Goal: Task Accomplishment & Management: Use online tool/utility

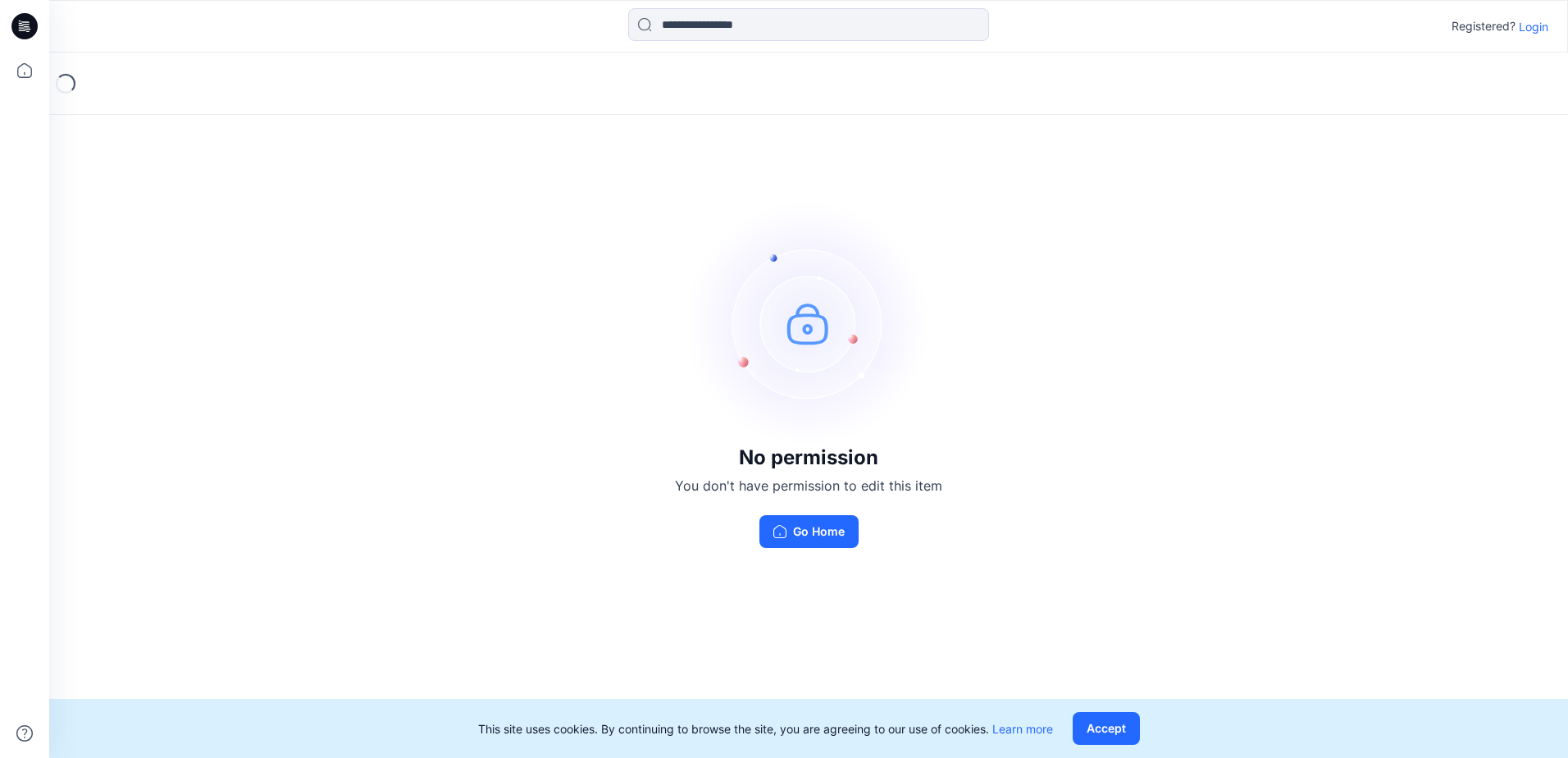
click at [1529, 28] on p "Login" at bounding box center [1533, 26] width 30 height 17
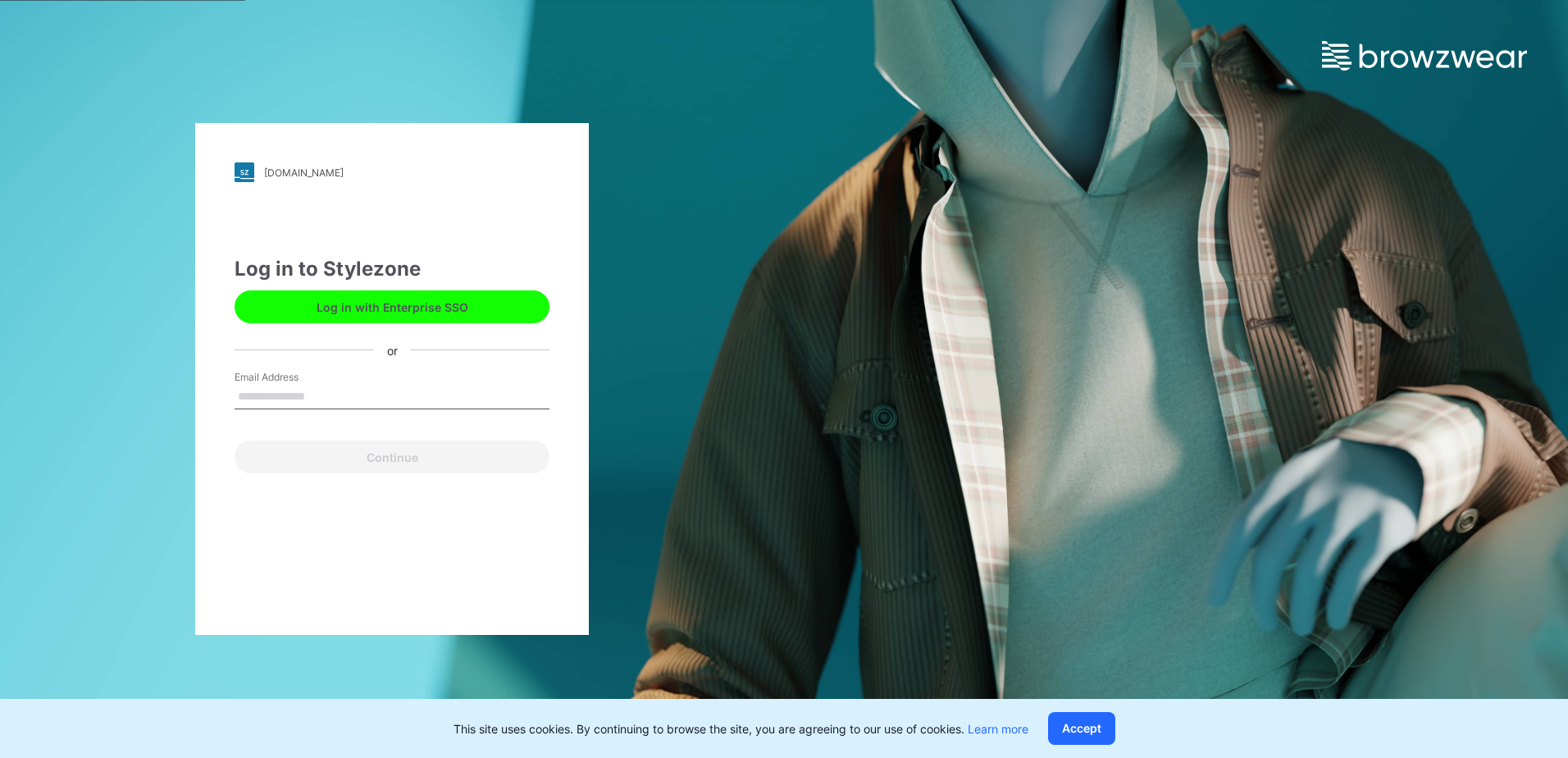
click at [307, 391] on input "Email Address" at bounding box center [391, 396] width 315 height 25
type input "**********"
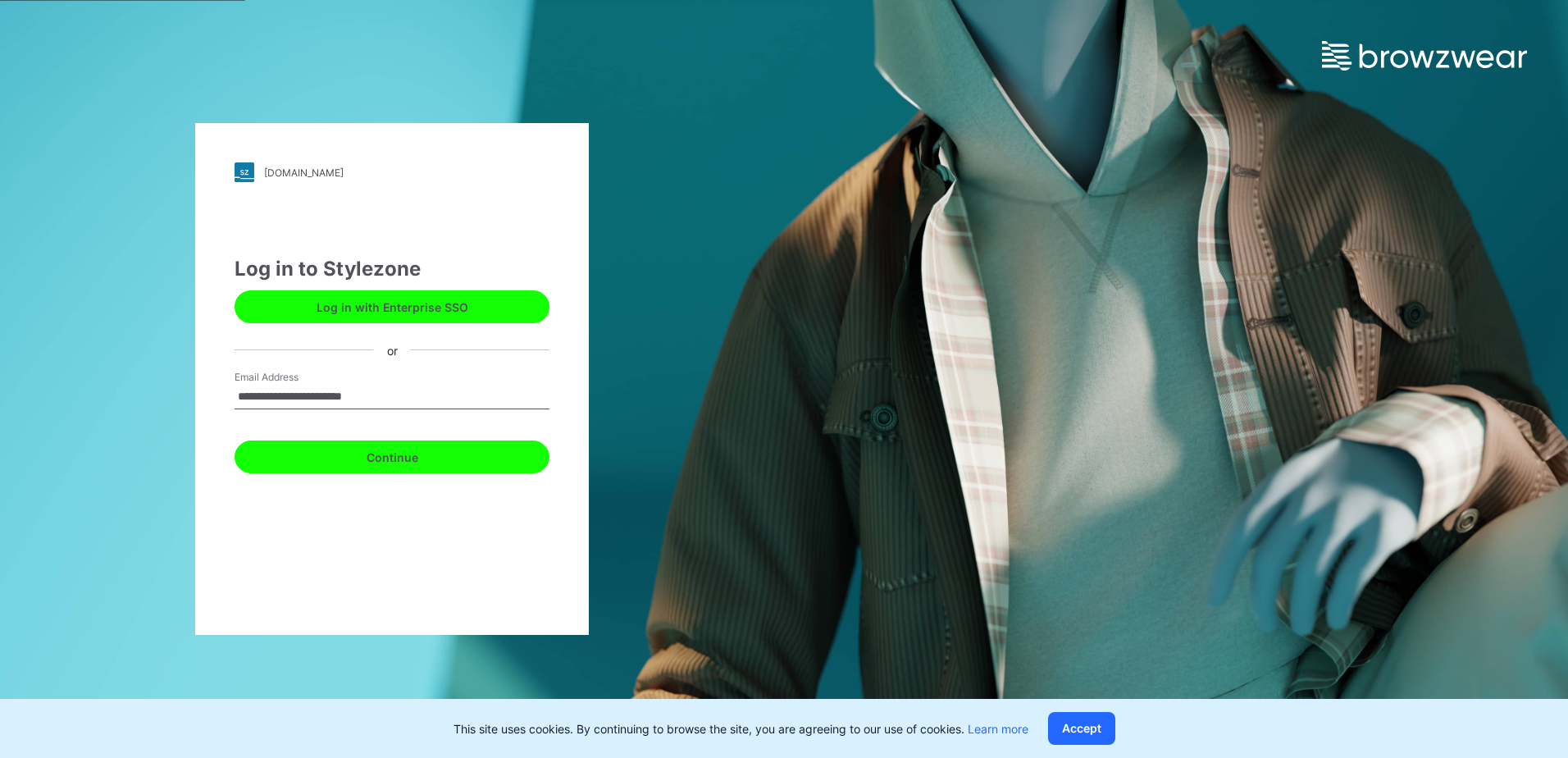
click at [367, 468] on button "Continue" at bounding box center [391, 457] width 315 height 33
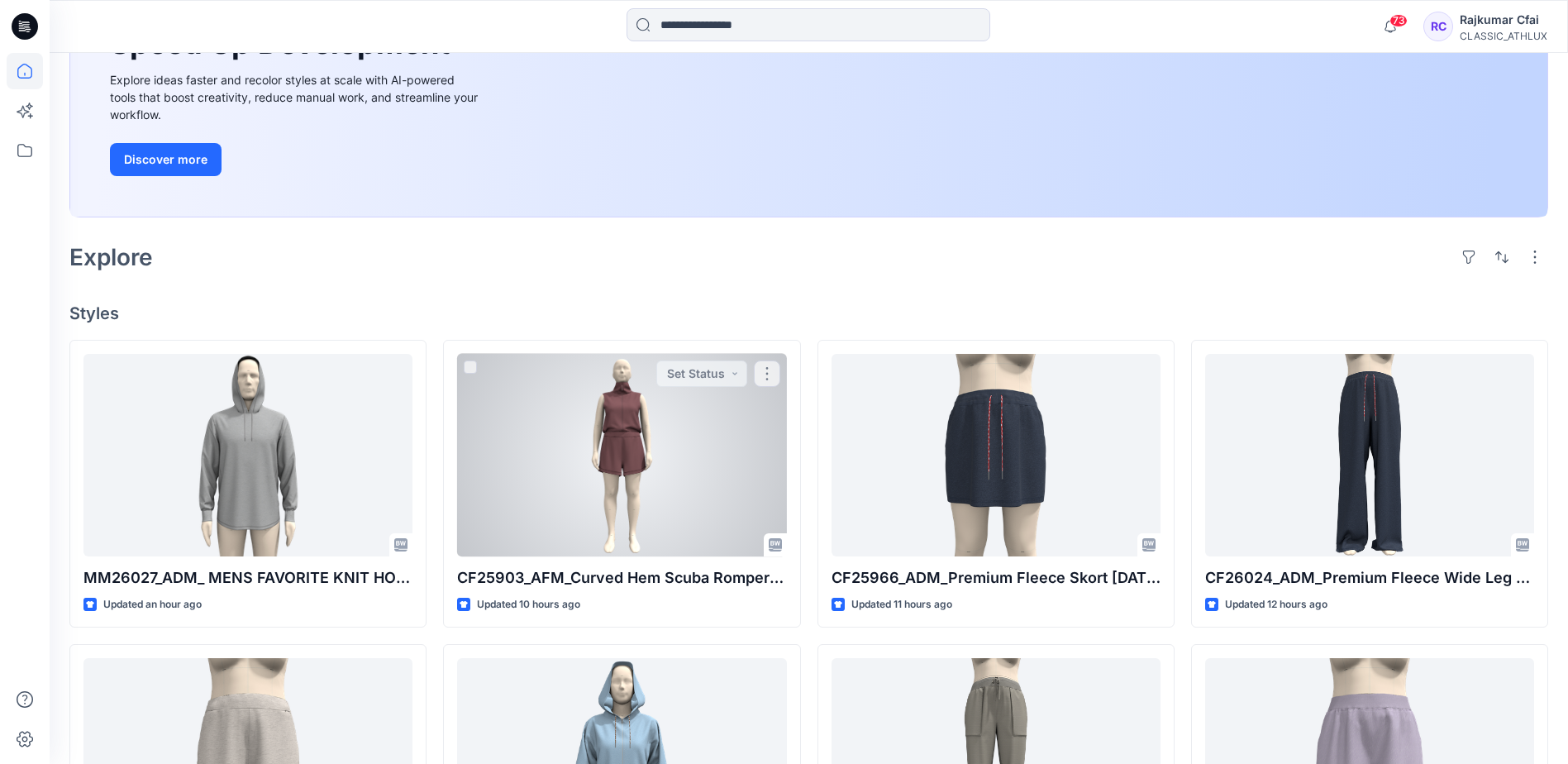
scroll to position [234, 0]
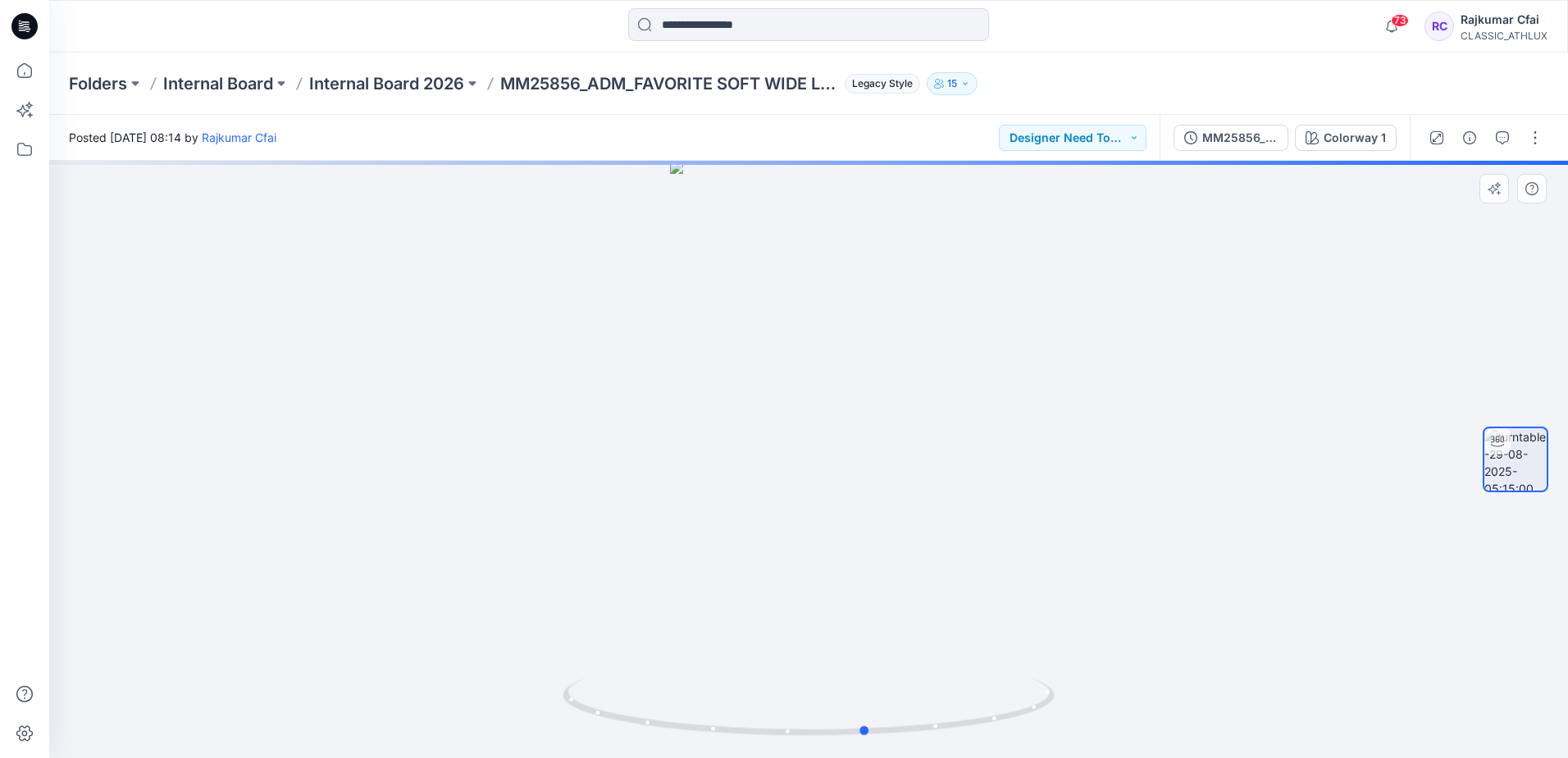
drag, startPoint x: 775, startPoint y: 309, endPoint x: 1055, endPoint y: 314, distance: 280.0
click at [1054, 314] on div at bounding box center [808, 458] width 1519 height 597
drag, startPoint x: 804, startPoint y: 381, endPoint x: 1174, endPoint y: 377, distance: 370.0
click at [1153, 376] on div at bounding box center [808, 458] width 1519 height 597
drag, startPoint x: 839, startPoint y: 464, endPoint x: 663, endPoint y: 442, distance: 177.4
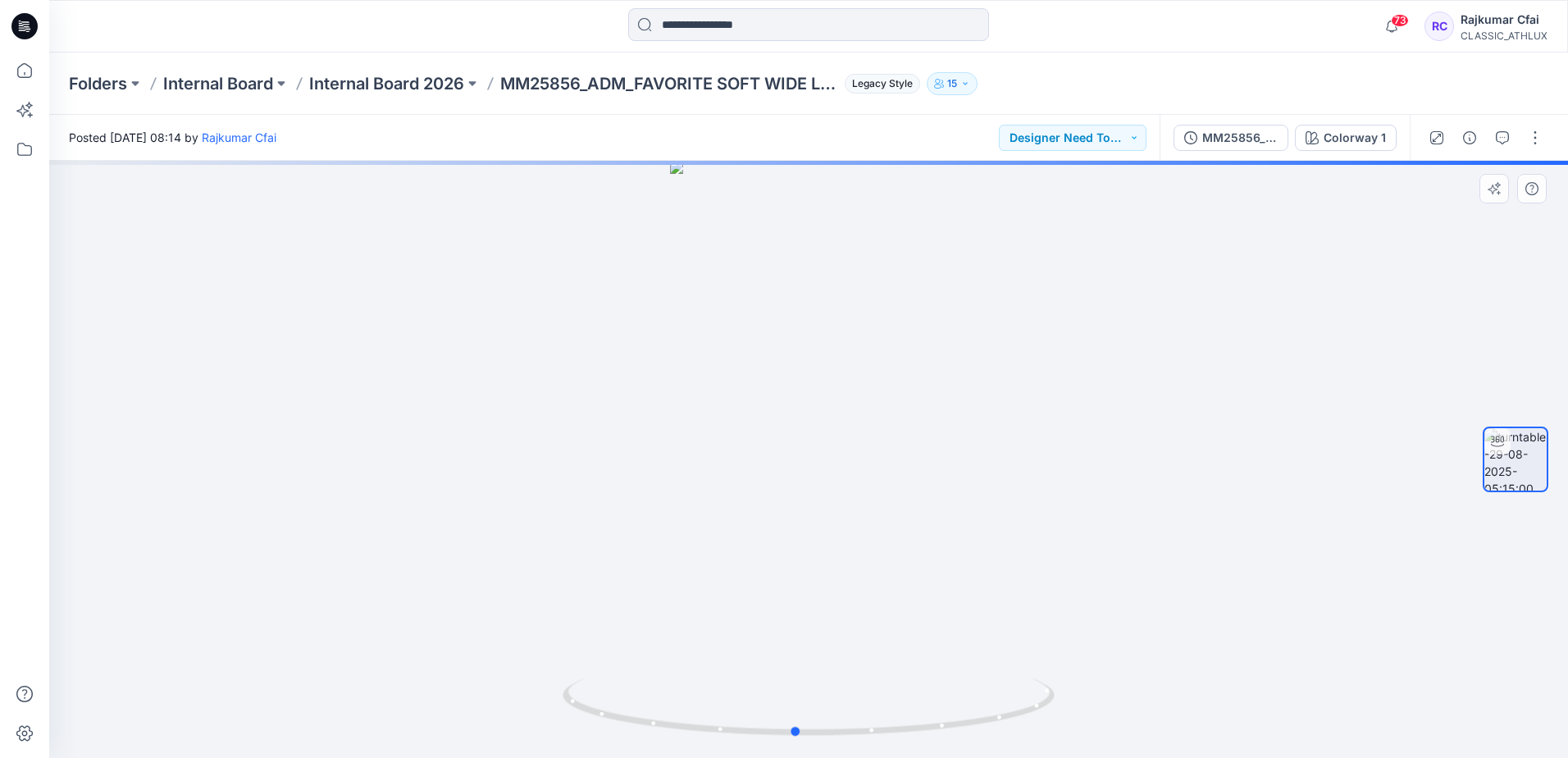
click at [663, 442] on div at bounding box center [808, 458] width 1519 height 597
drag, startPoint x: 936, startPoint y: 474, endPoint x: 973, endPoint y: 464, distance: 38.3
click at [979, 468] on div at bounding box center [808, 458] width 1519 height 597
click at [820, 290] on div at bounding box center [808, 458] width 1519 height 597
drag, startPoint x: 833, startPoint y: 232, endPoint x: 863, endPoint y: 436, distance: 206.2
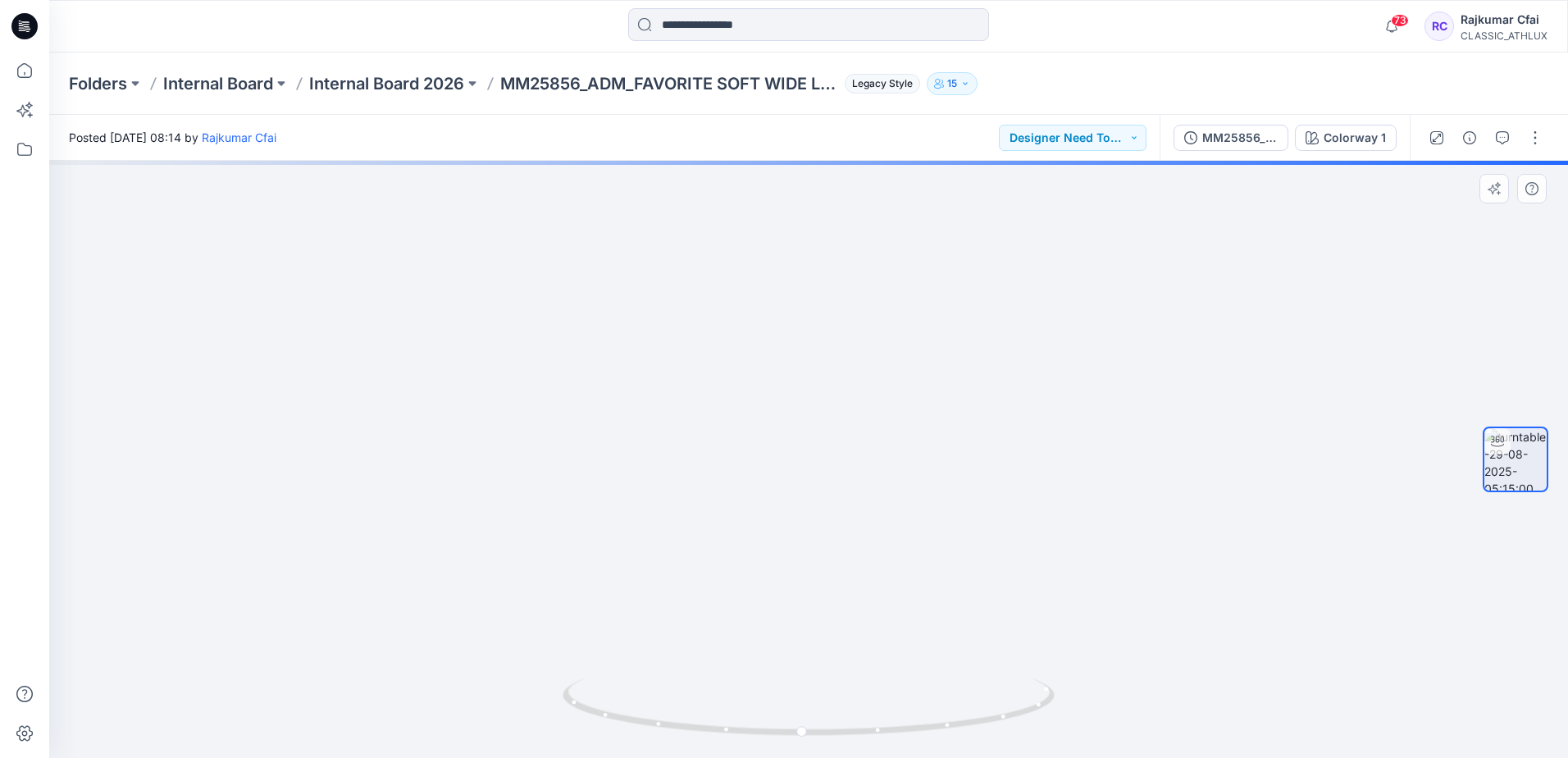
click at [863, 436] on img at bounding box center [809, 418] width 544 height 679
drag, startPoint x: 806, startPoint y: 738, endPoint x: 868, endPoint y: 733, distance: 62.2
click at [868, 733] on icon at bounding box center [811, 709] width 497 height 61
drag, startPoint x: 892, startPoint y: 609, endPoint x: 1094, endPoint y: 542, distance: 212.8
click at [1085, 548] on div at bounding box center [808, 458] width 1519 height 597
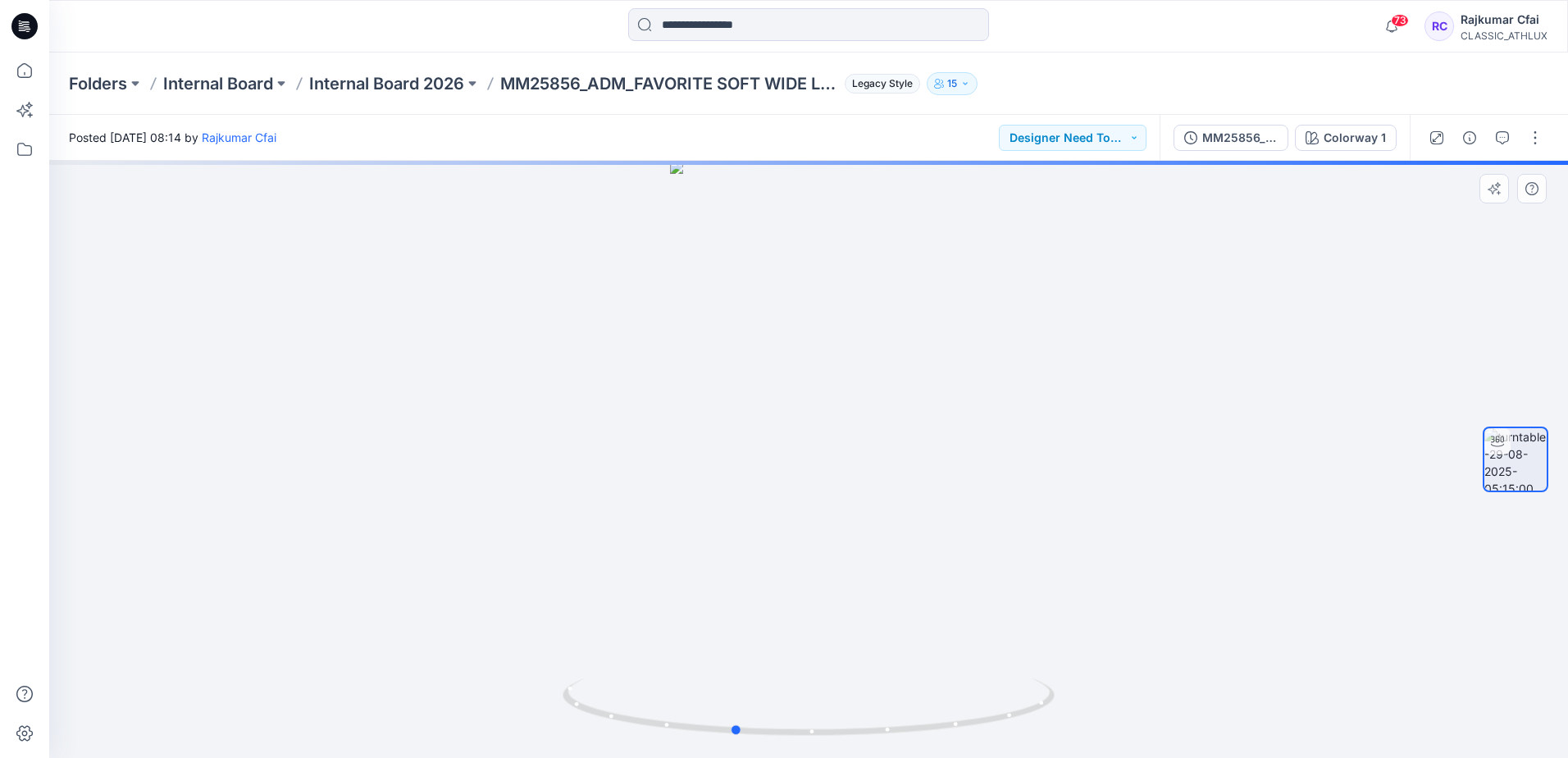
drag, startPoint x: 815, startPoint y: 458, endPoint x: 985, endPoint y: 478, distance: 171.2
click at [985, 478] on div at bounding box center [808, 458] width 1519 height 597
click at [802, 603] on div at bounding box center [808, 458] width 1519 height 597
click at [801, 602] on div at bounding box center [808, 458] width 1519 height 597
click at [667, 733] on icon at bounding box center [811, 709] width 497 height 61
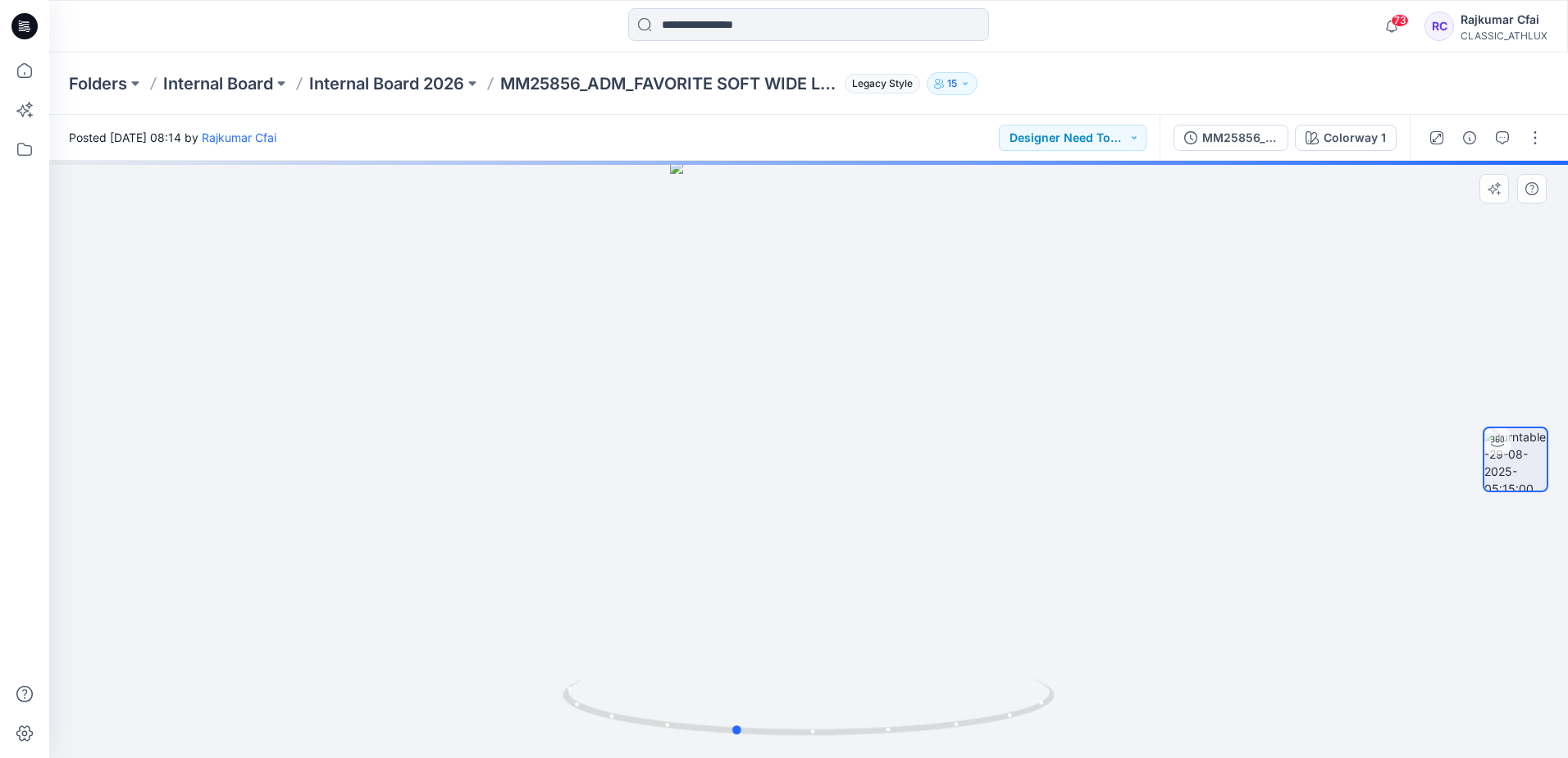
click at [802, 741] on img at bounding box center [809, 718] width 492 height 80
drag, startPoint x: 739, startPoint y: 730, endPoint x: 185, endPoint y: 649, distance: 559.9
click at [195, 654] on div at bounding box center [808, 458] width 1519 height 597
click at [1087, 135] on button "Designer Need To Review" at bounding box center [1073, 138] width 148 height 26
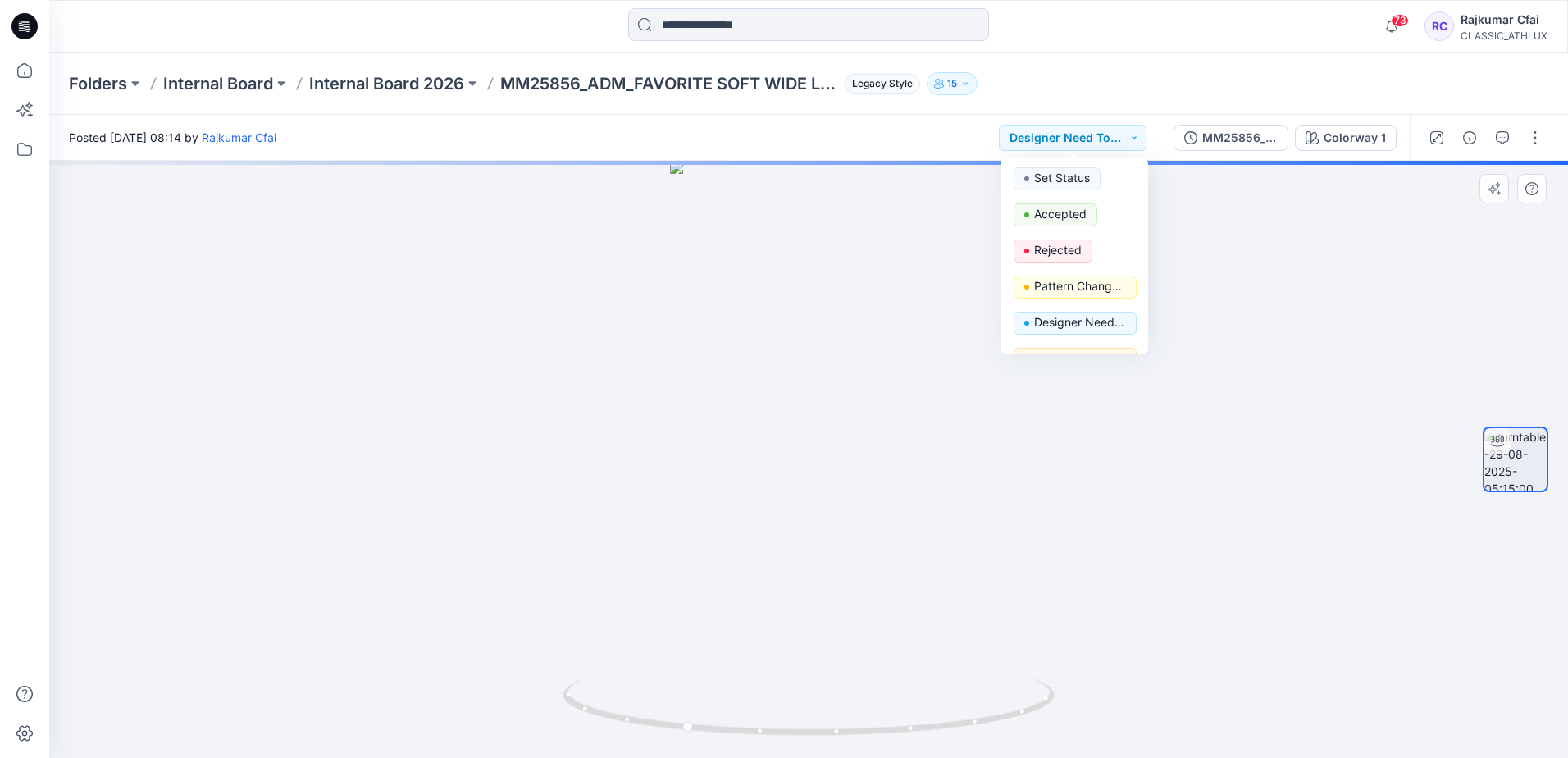
click at [1162, 440] on div at bounding box center [808, 458] width 1519 height 597
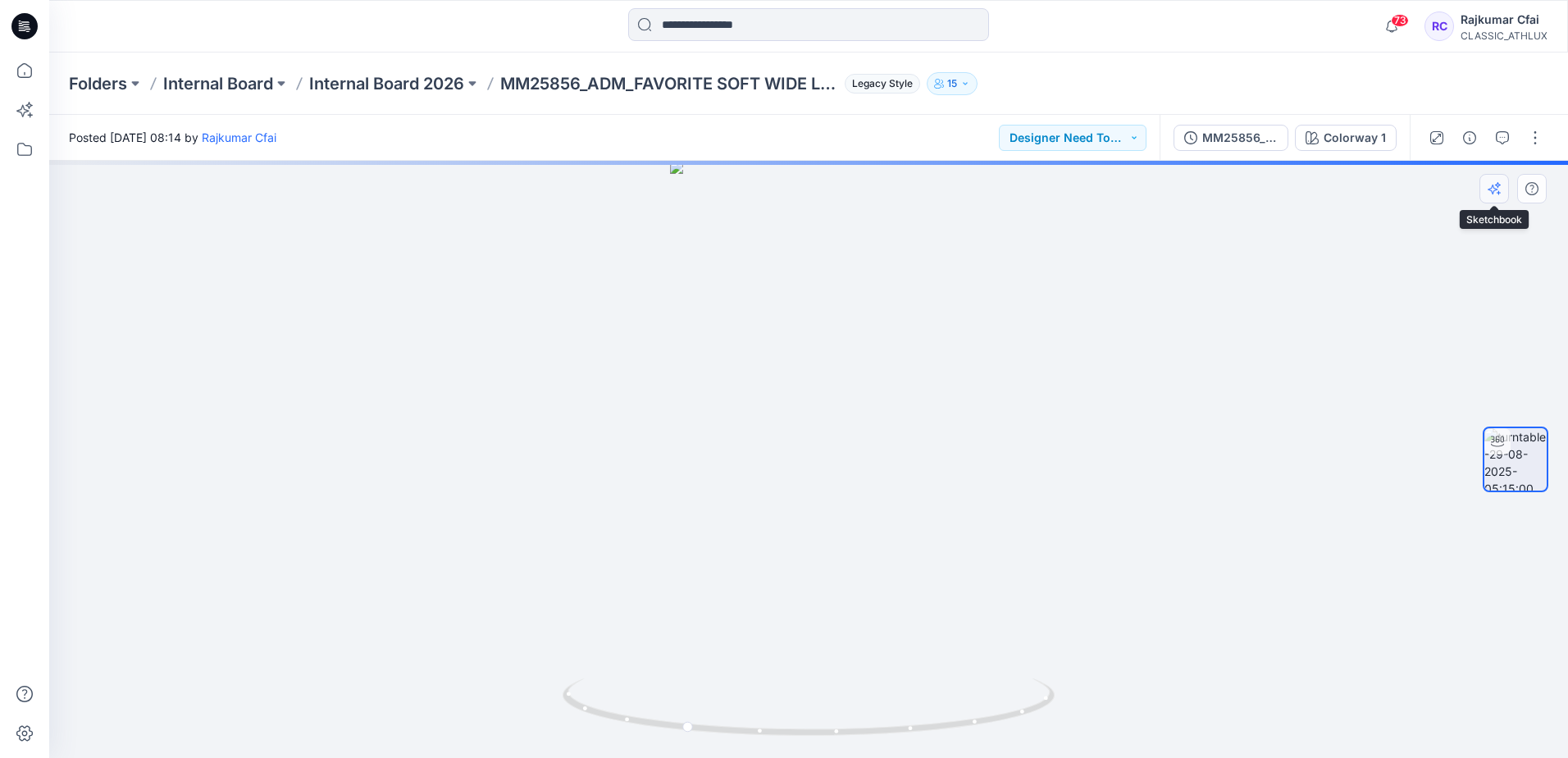
click at [1497, 188] on icon "button" at bounding box center [1494, 188] width 13 height 13
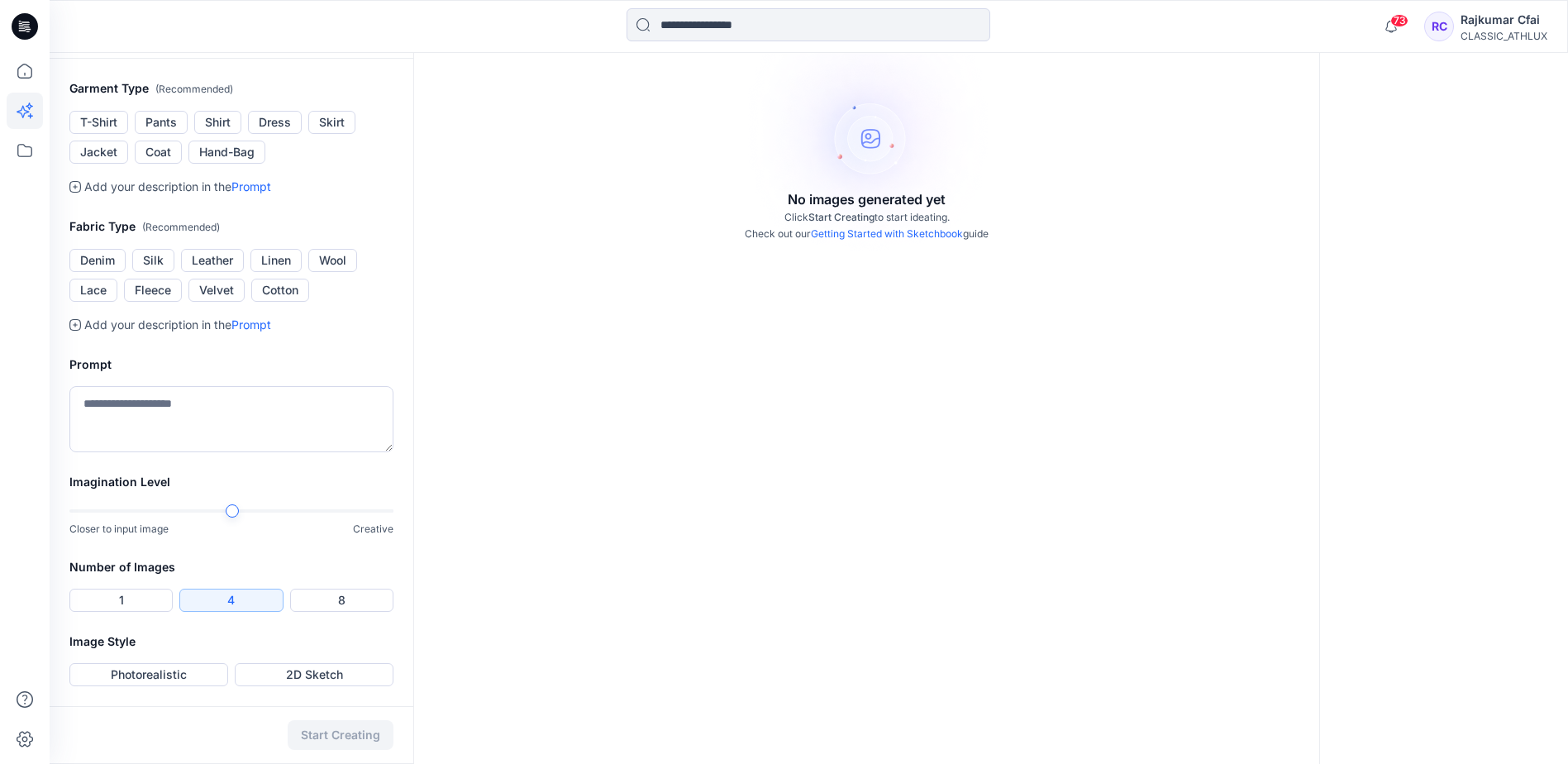
scroll to position [506, 0]
click at [183, 676] on button "Photorealistic" at bounding box center [149, 674] width 159 height 23
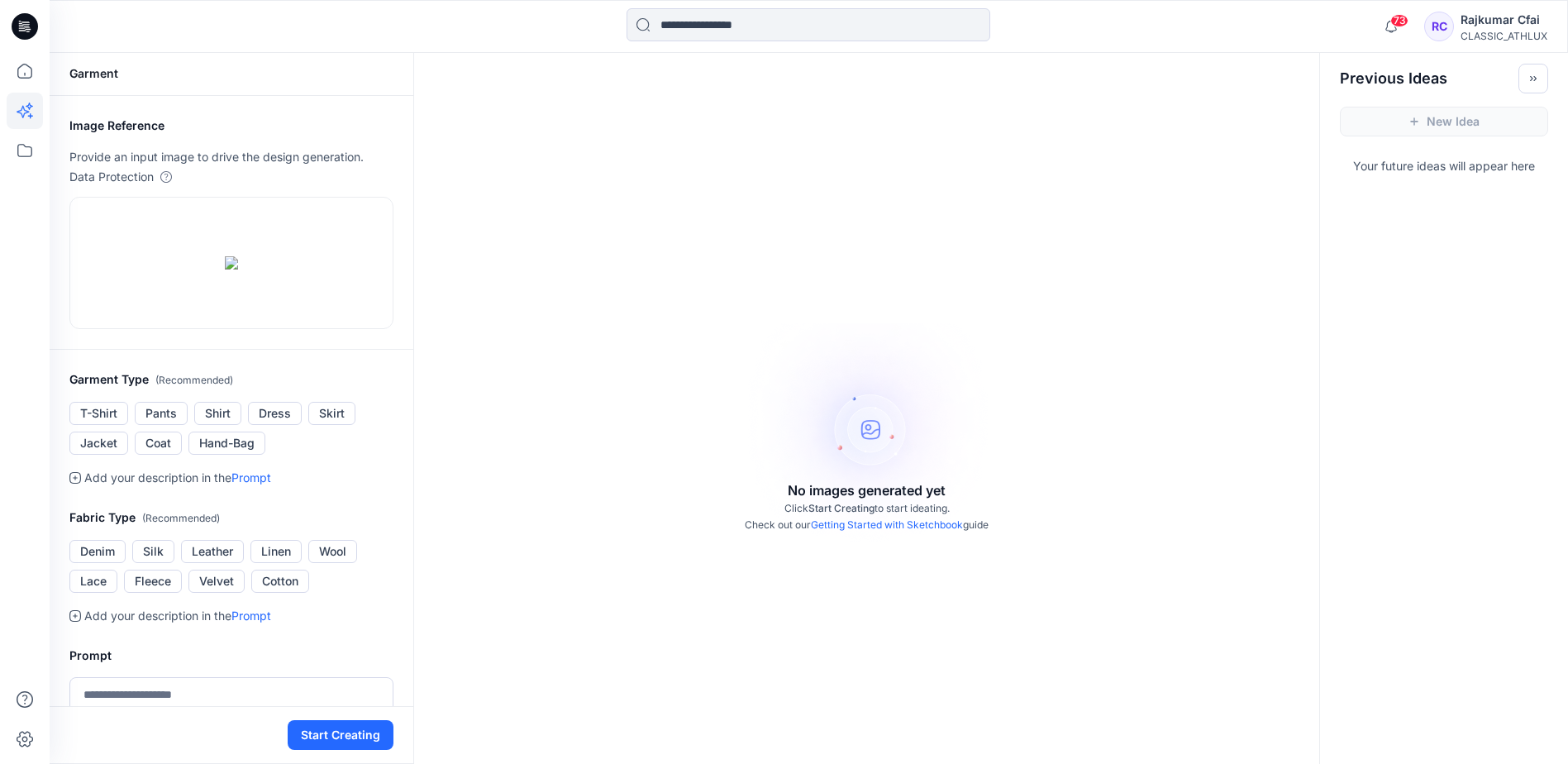
scroll to position [0, 0]
